Goal: Task Accomplishment & Management: Use online tool/utility

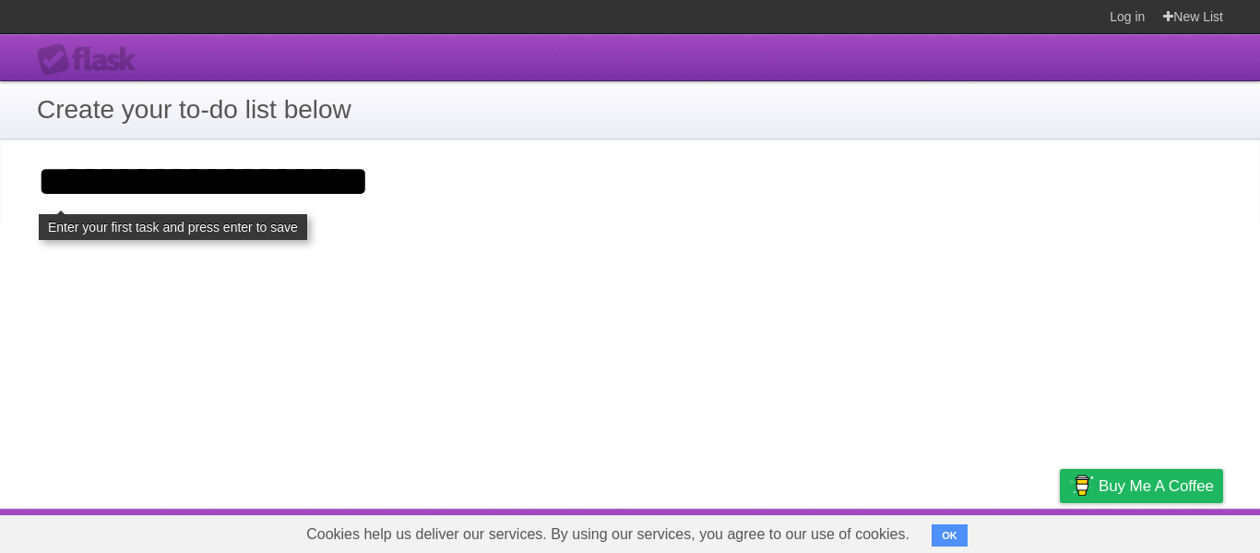
type input "**********"
click at [416, 249] on div "**********" at bounding box center [630, 271] width 1260 height 474
click at [590, 185] on input "**********" at bounding box center [630, 181] width 1260 height 85
click input "**********" at bounding box center [0, 0] width 0 height 0
